Goal: Transaction & Acquisition: Purchase product/service

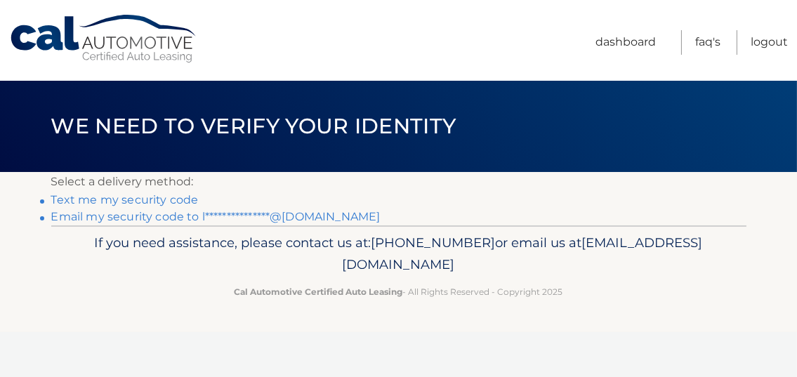
click at [180, 220] on link "**********" at bounding box center [215, 216] width 329 height 13
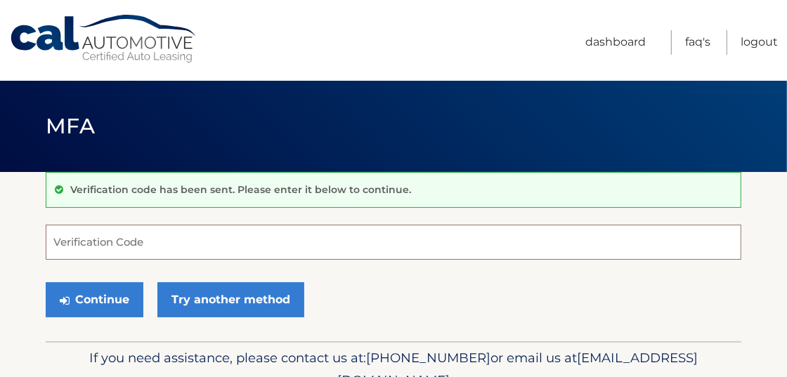
click at [183, 233] on input "Verification Code" at bounding box center [394, 242] width 696 height 35
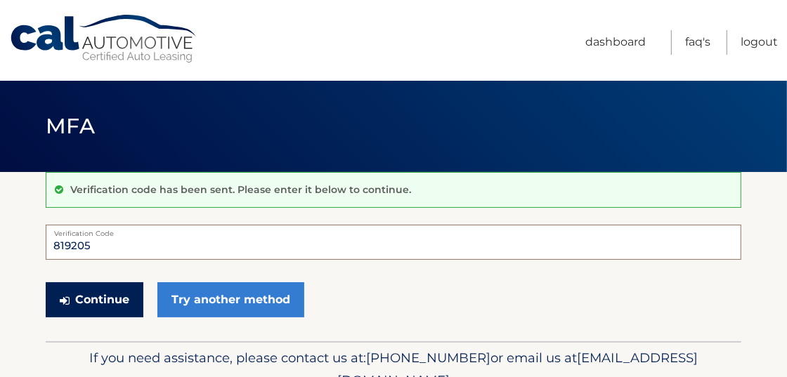
type input "819205"
click at [129, 292] on button "Continue" at bounding box center [95, 299] width 98 height 35
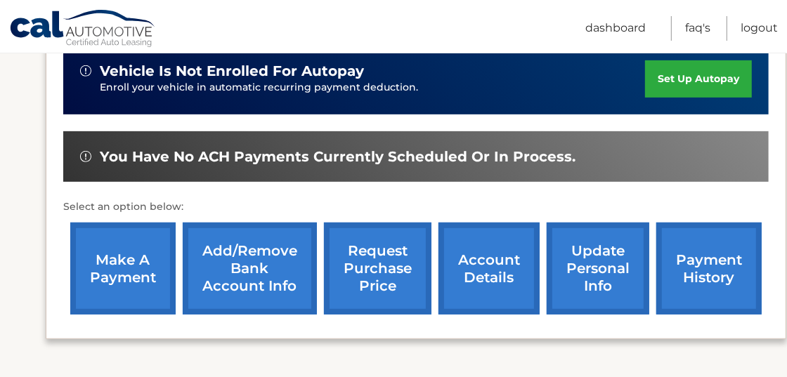
scroll to position [372, 0]
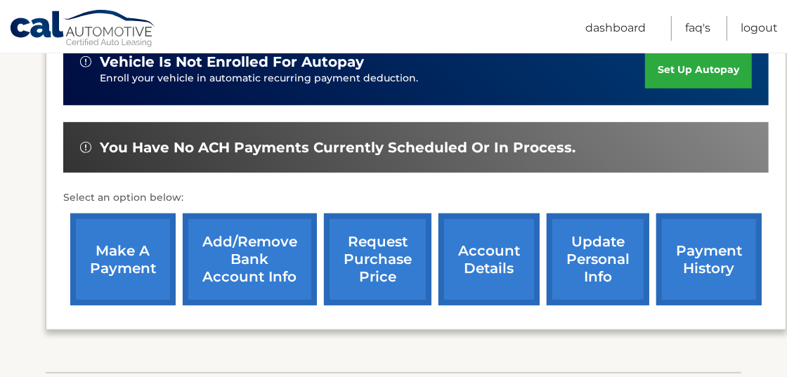
click at [119, 266] on link "make a payment" at bounding box center [122, 260] width 105 height 92
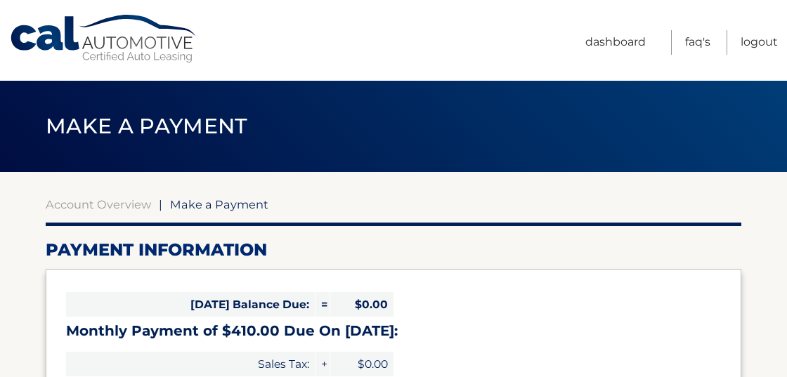
select select "NjkzNDRmYmItY2YzZC00MDc3LThjNjEtNzNlNmQzM2NlYzFl"
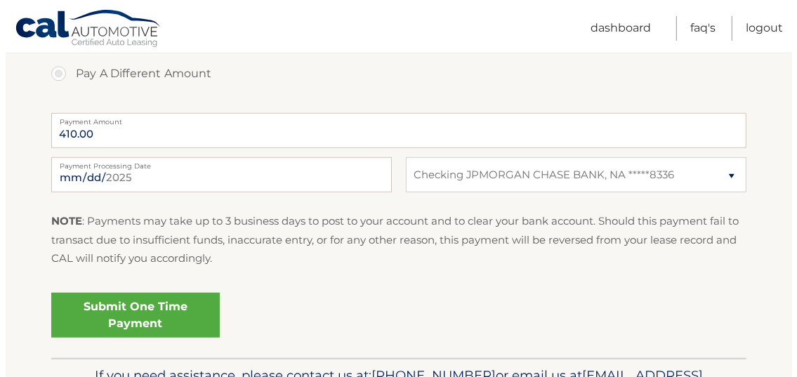
scroll to position [540, 0]
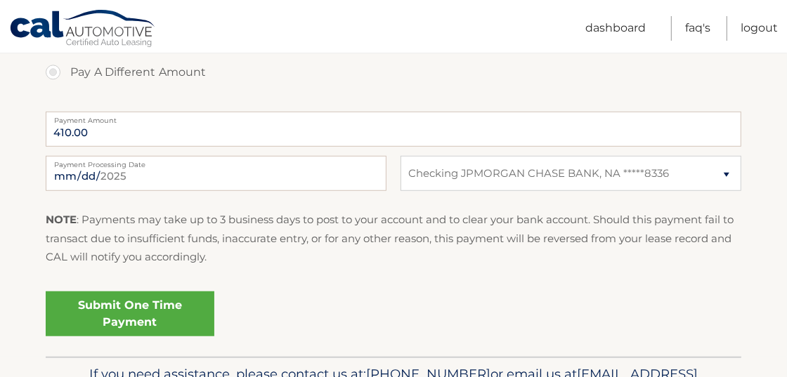
click at [157, 313] on link "Submit One Time Payment" at bounding box center [130, 314] width 169 height 45
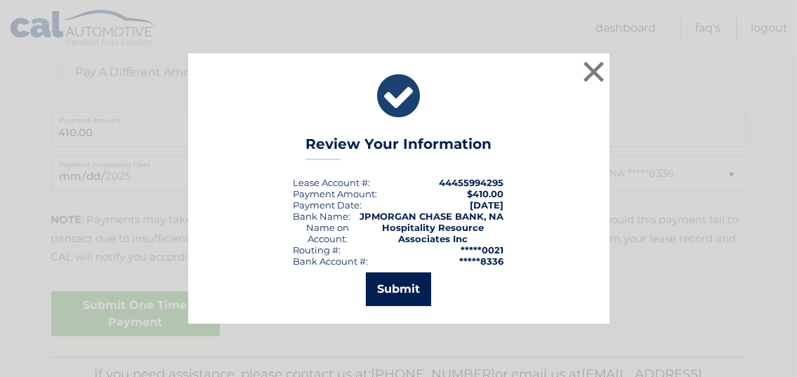
click at [393, 291] on button "Submit" at bounding box center [398, 290] width 65 height 34
